Goal: Find specific page/section: Find specific page/section

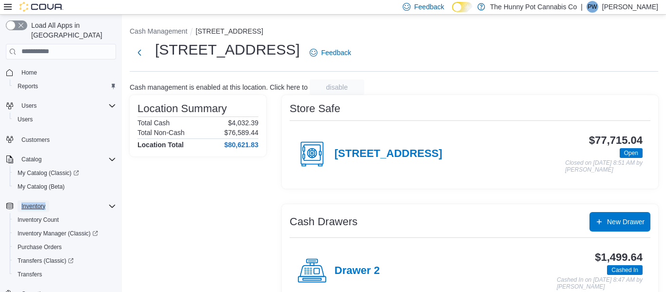
click at [38, 202] on span "Inventory" at bounding box center [33, 206] width 24 height 8
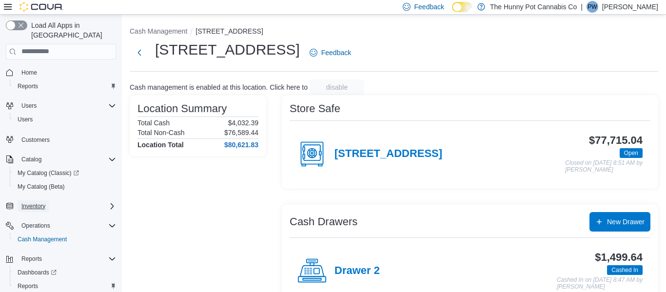
click at [37, 202] on span "Inventory" at bounding box center [33, 206] width 24 height 8
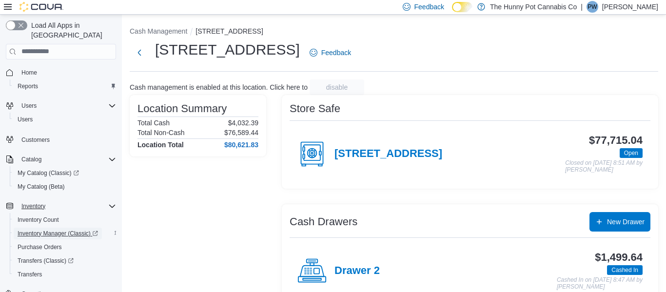
click at [60, 230] on span "Inventory Manager (Classic)" at bounding box center [58, 234] width 80 height 8
